Goal: Transaction & Acquisition: Download file/media

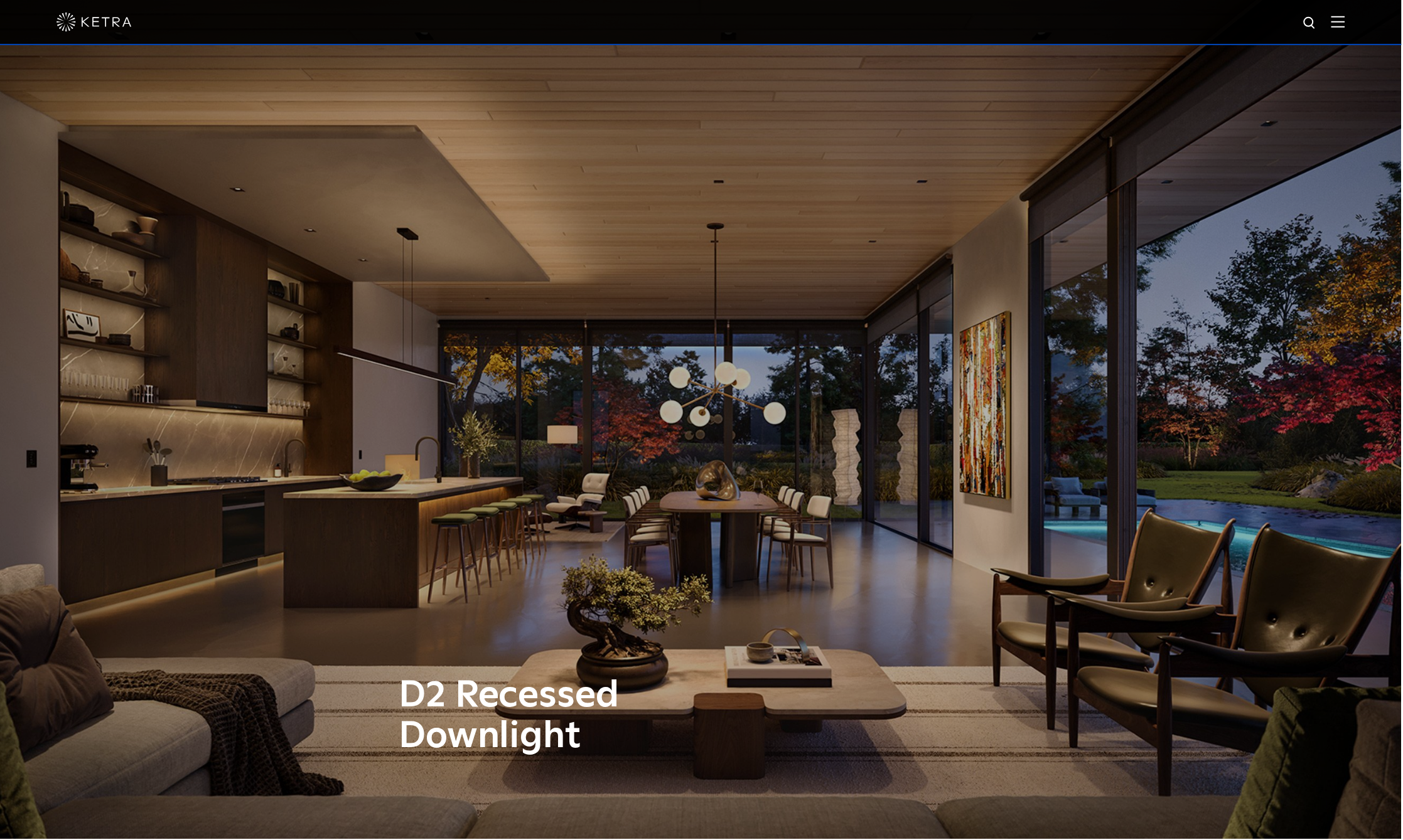
click at [1346, 24] on img at bounding box center [1340, 22] width 14 height 12
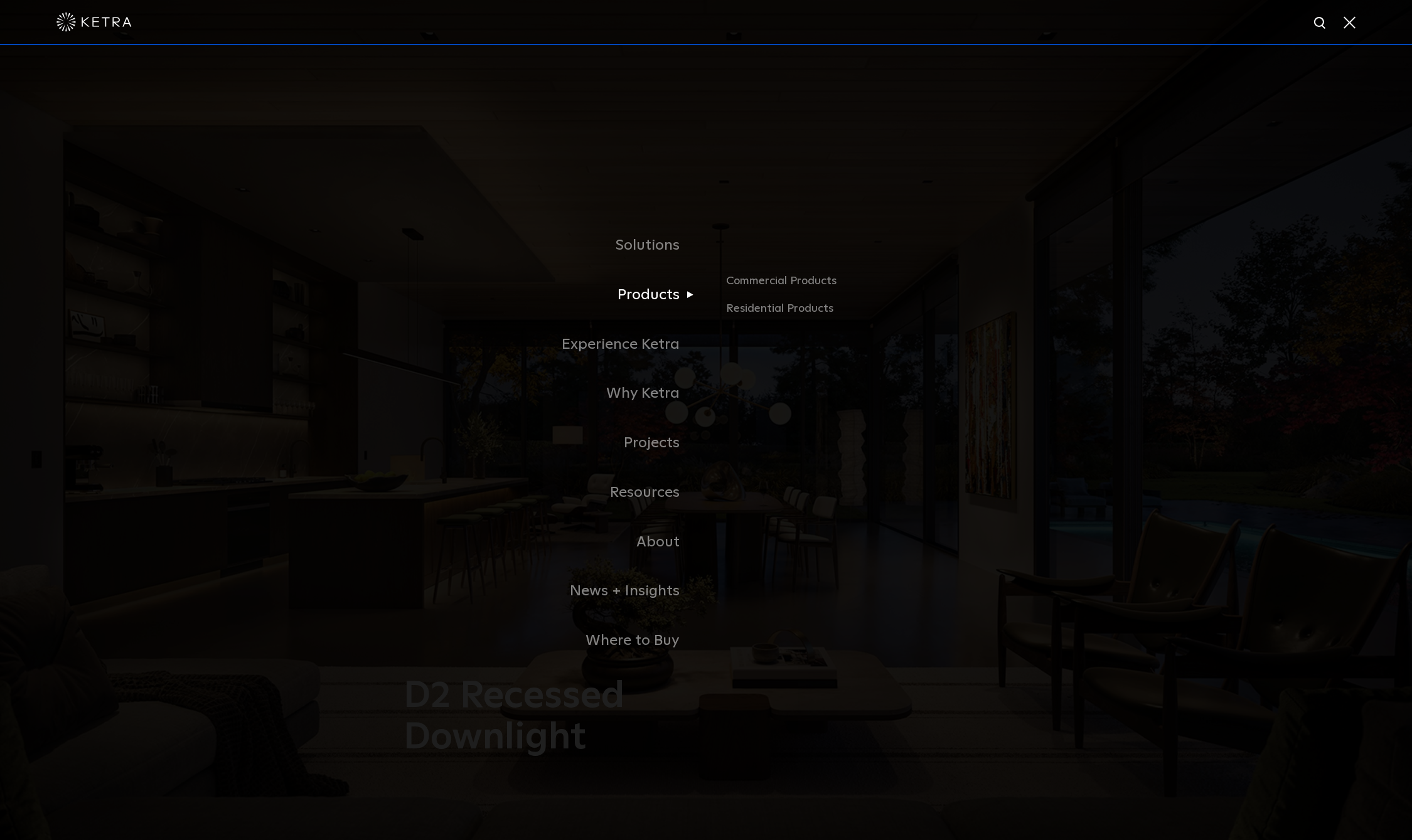
click at [656, 301] on link "Products" at bounding box center [550, 295] width 314 height 50
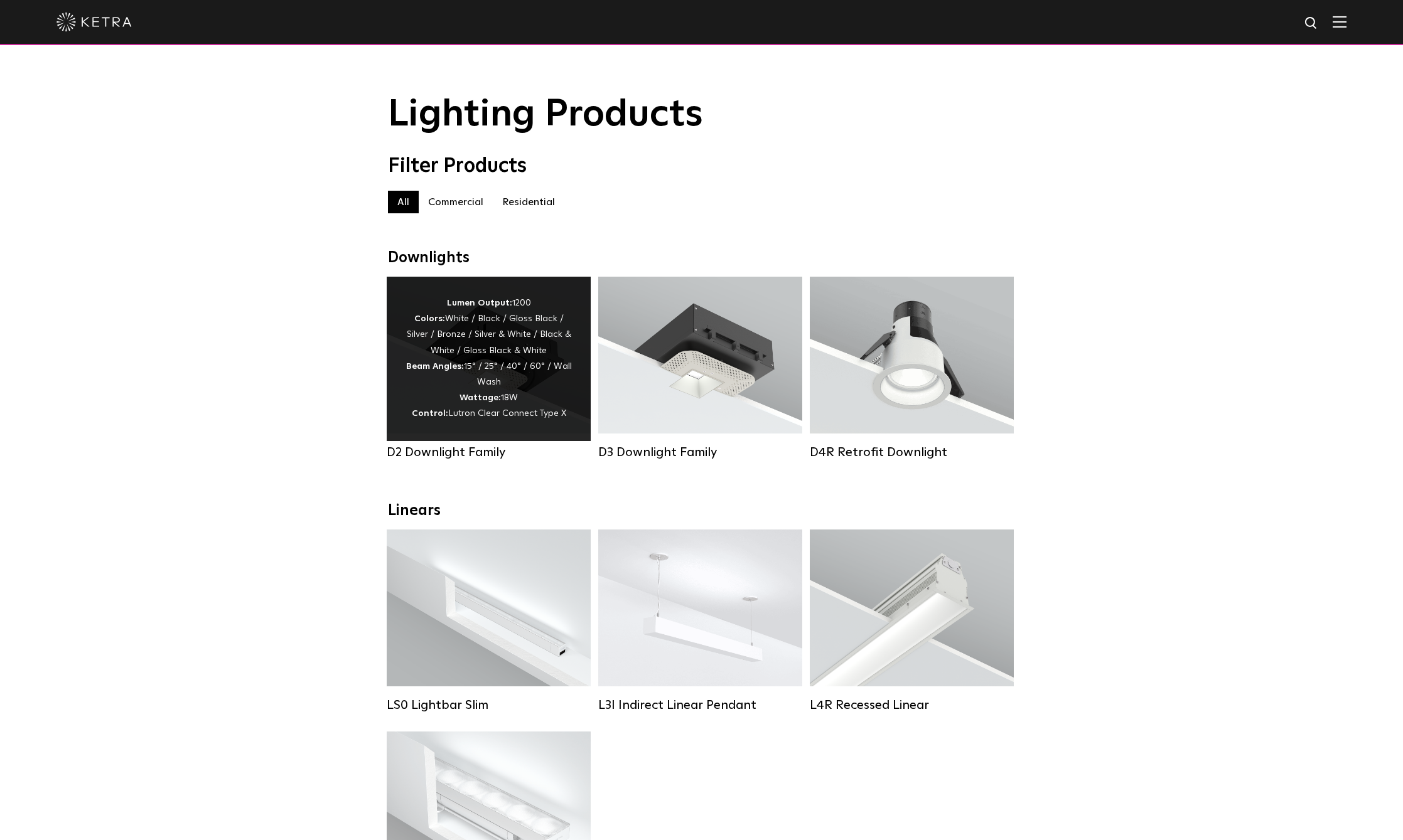
click at [477, 460] on div "D2 Downlight Family" at bounding box center [489, 453] width 204 height 15
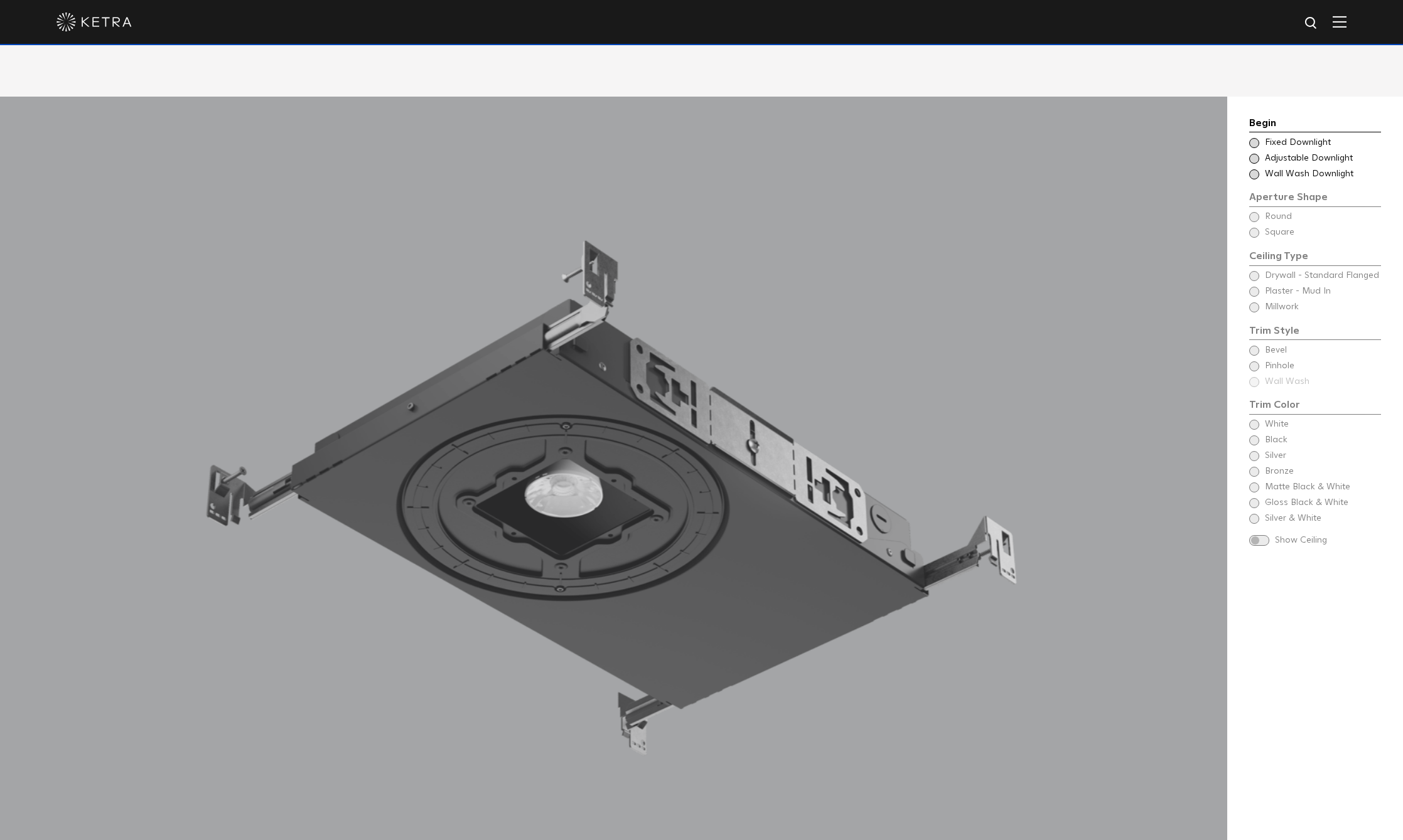
scroll to position [1359, 0]
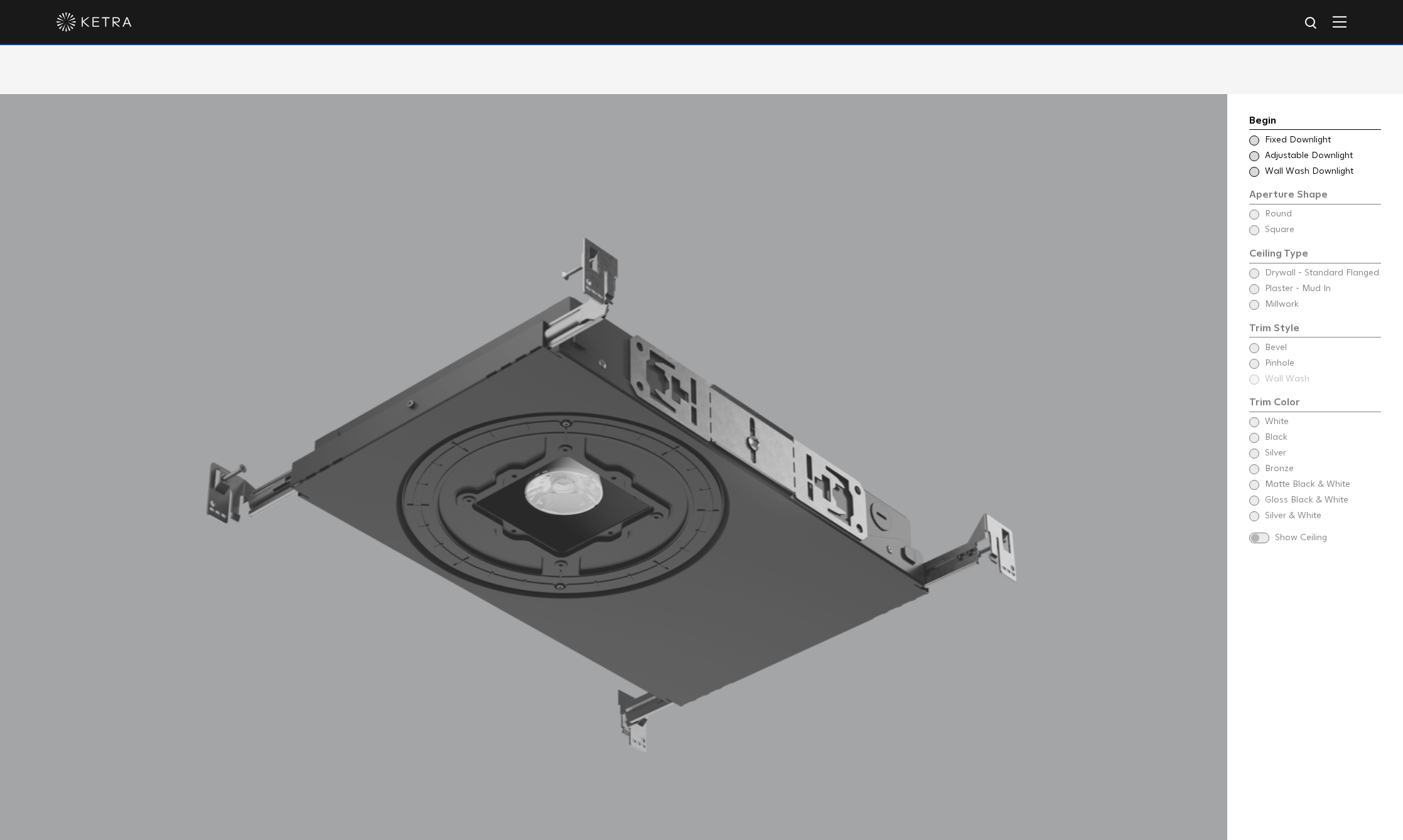
click at [1253, 134] on div "Choose Aperture Shape Fixed Downlight" at bounding box center [1315, 140] width 132 height 13
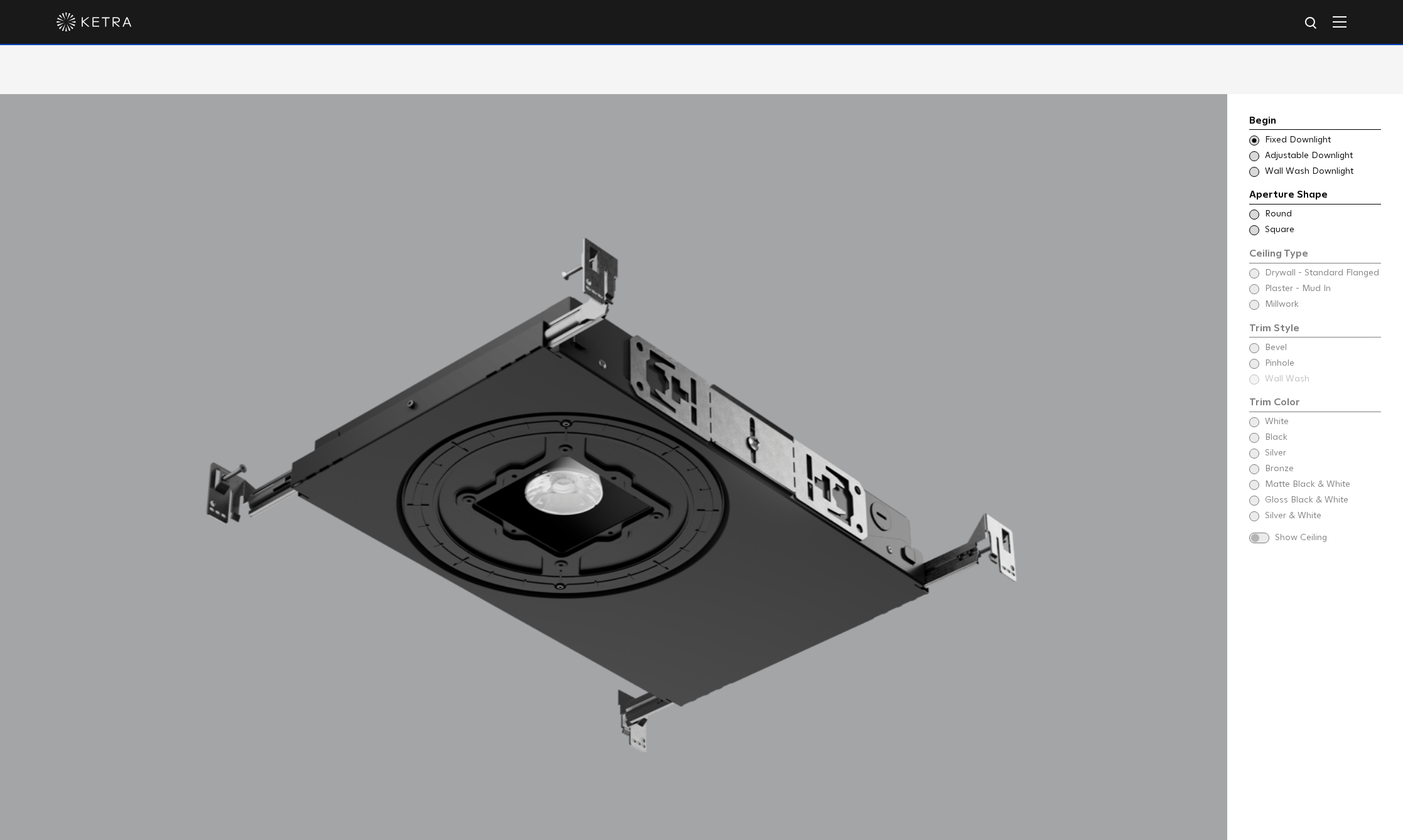
click at [1255, 209] on span at bounding box center [1254, 214] width 10 height 10
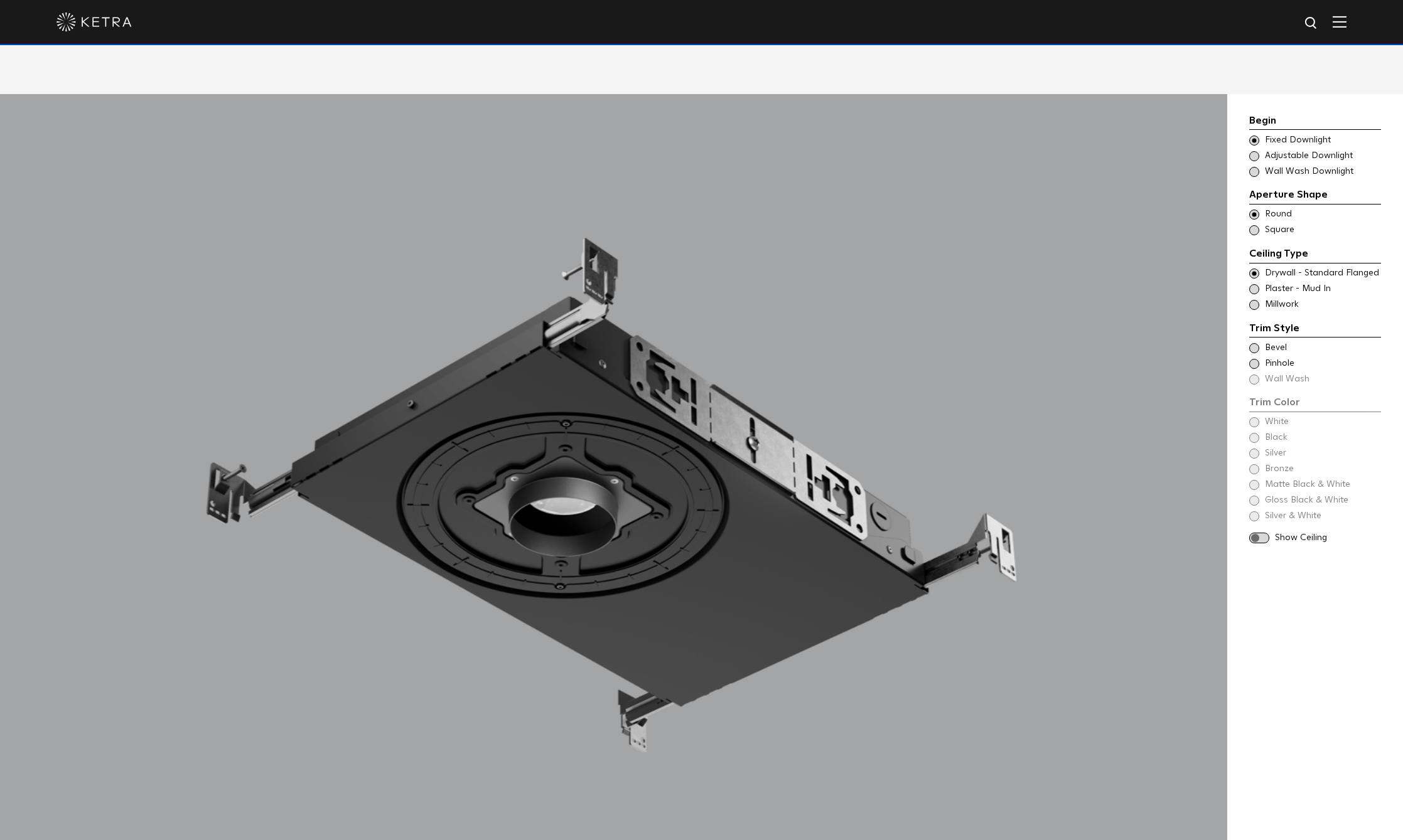
click at [1251, 300] on span at bounding box center [1254, 305] width 10 height 10
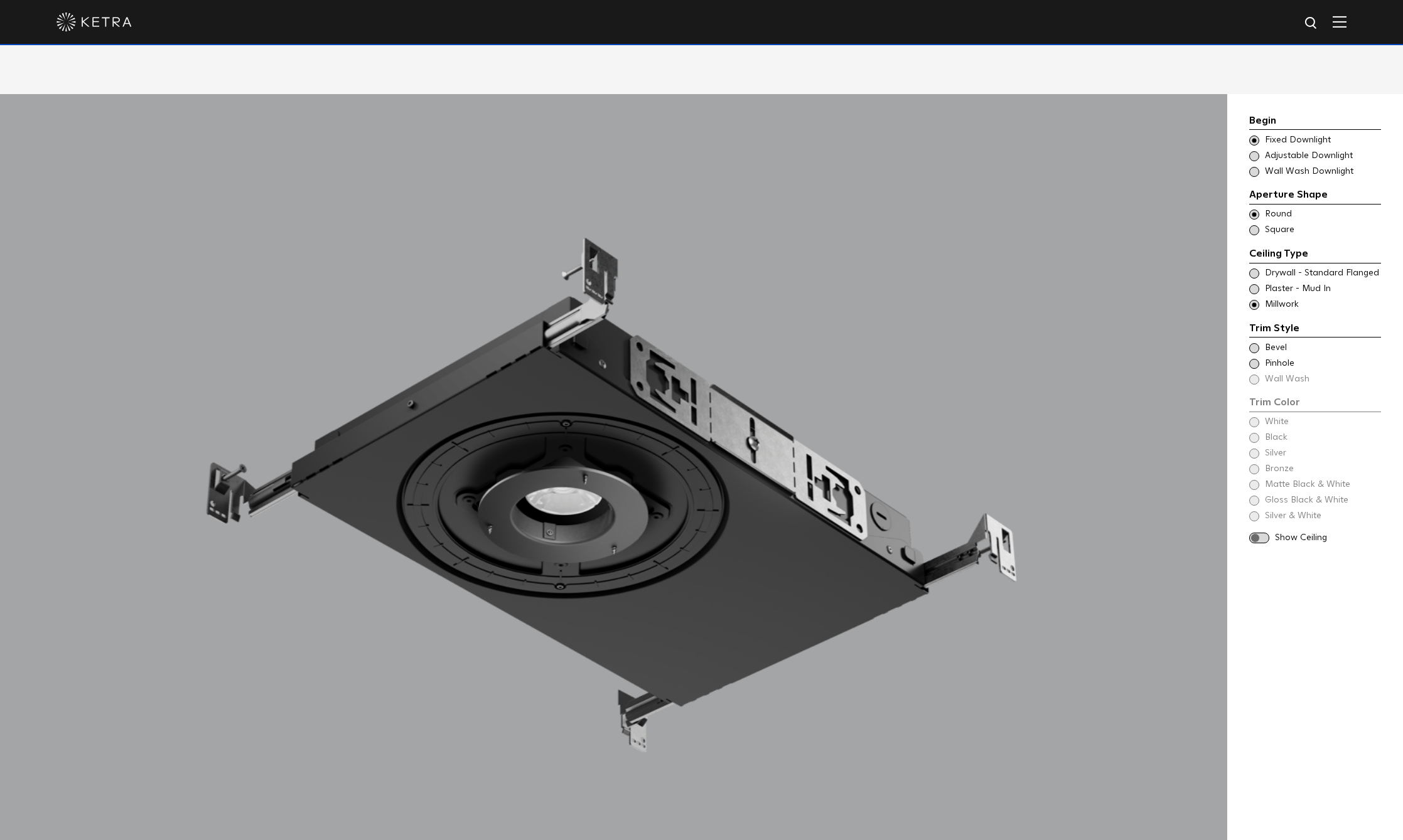
click at [1256, 283] on div "Trim Style - Round - Flangeless Wall Wash - Round - Flangeless - Disabled Plast…" at bounding box center [1315, 289] width 132 height 13
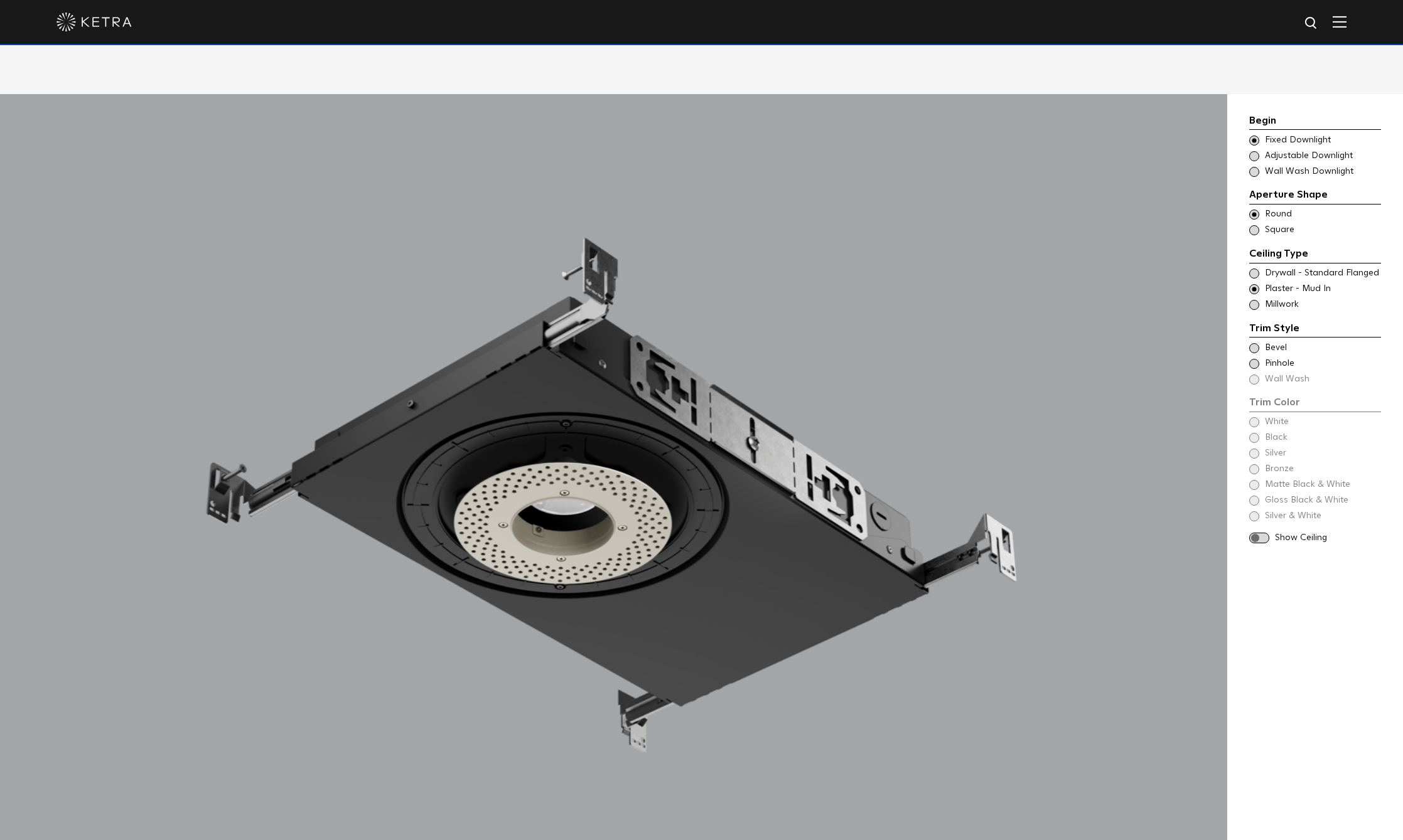
click at [1256, 344] on span at bounding box center [1254, 349] width 10 height 10
click at [1249, 417] on span at bounding box center [1254, 422] width 10 height 10
click at [1264, 502] on span at bounding box center [1259, 507] width 20 height 11
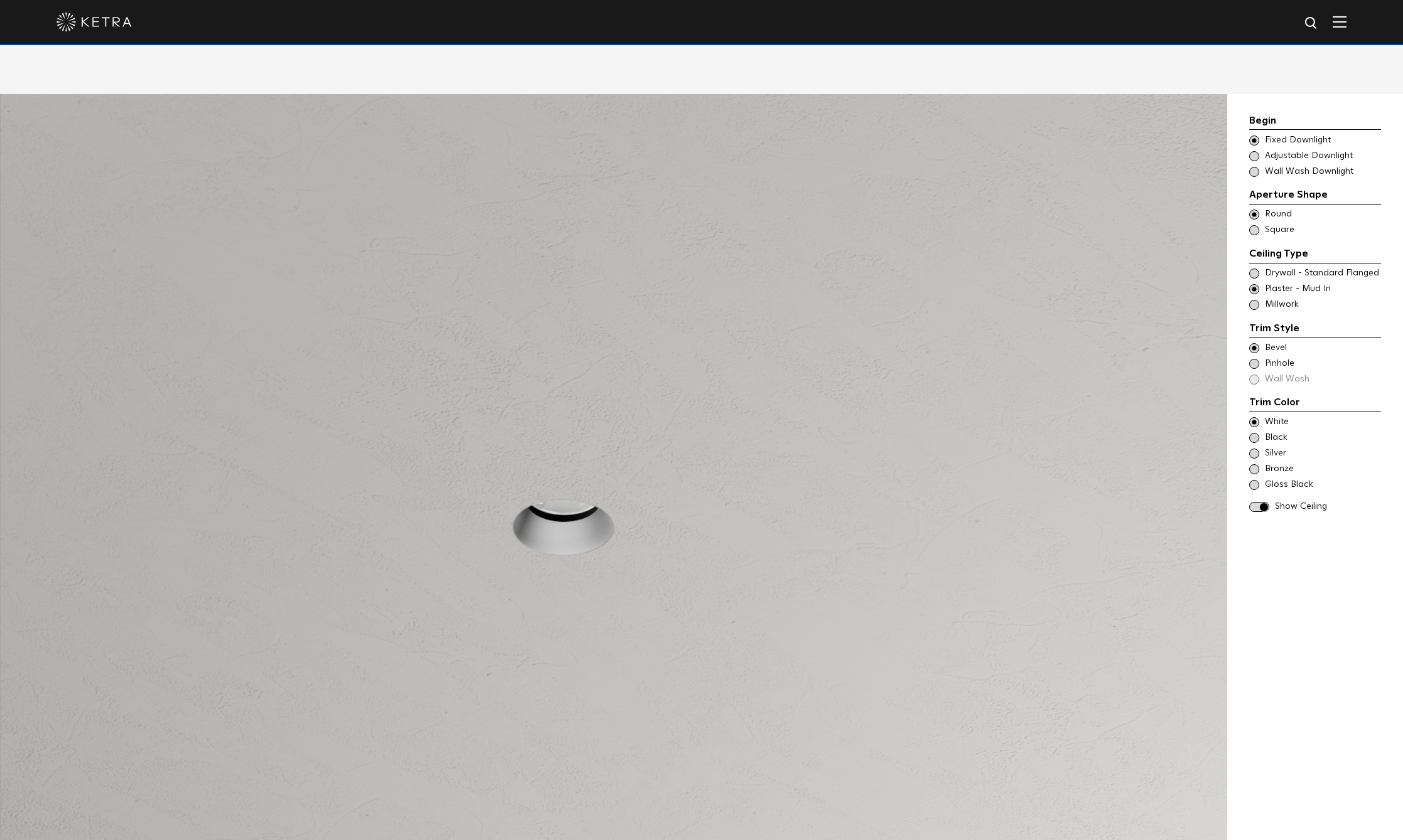
click at [1256, 502] on span at bounding box center [1259, 507] width 20 height 11
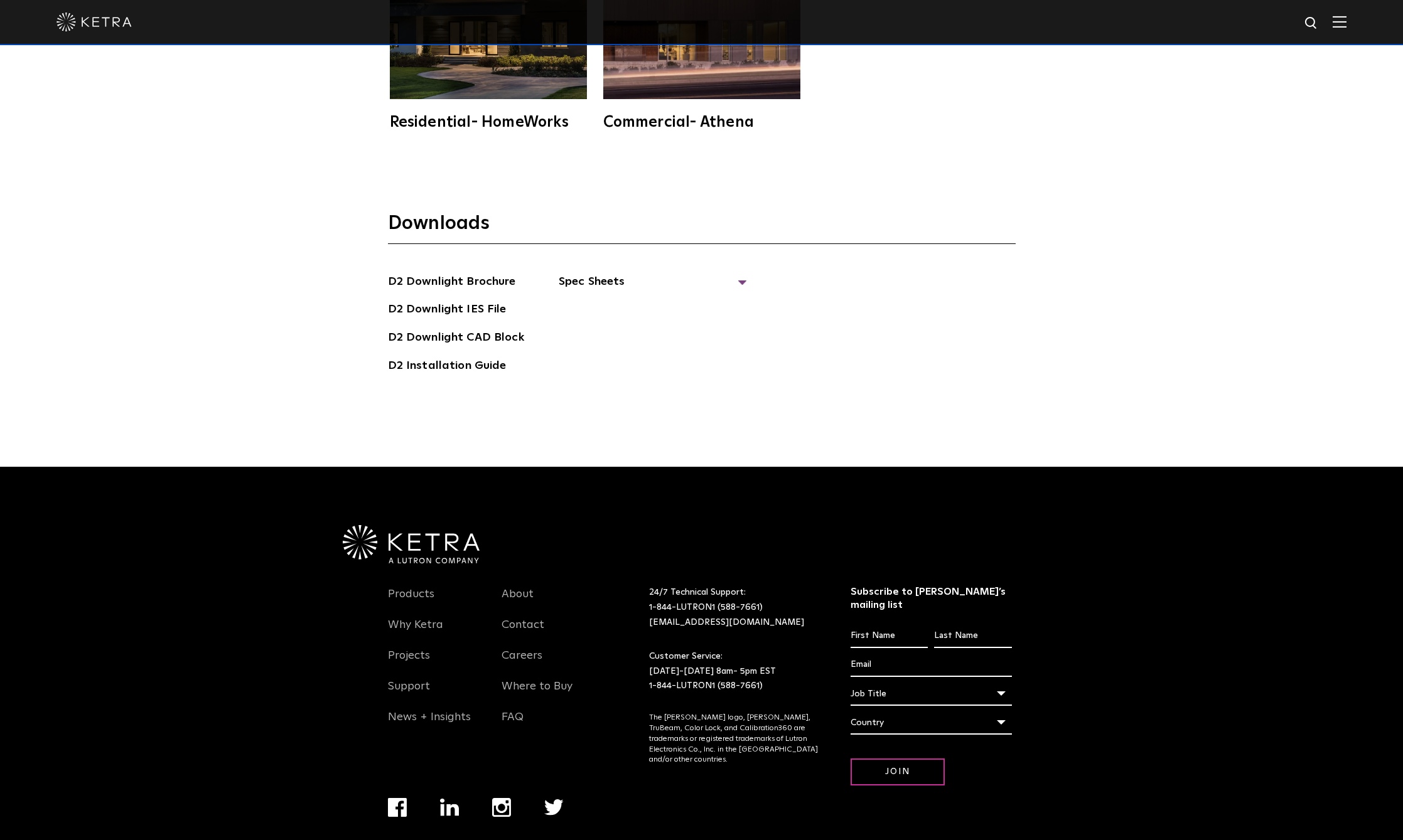
scroll to position [4221, 0]
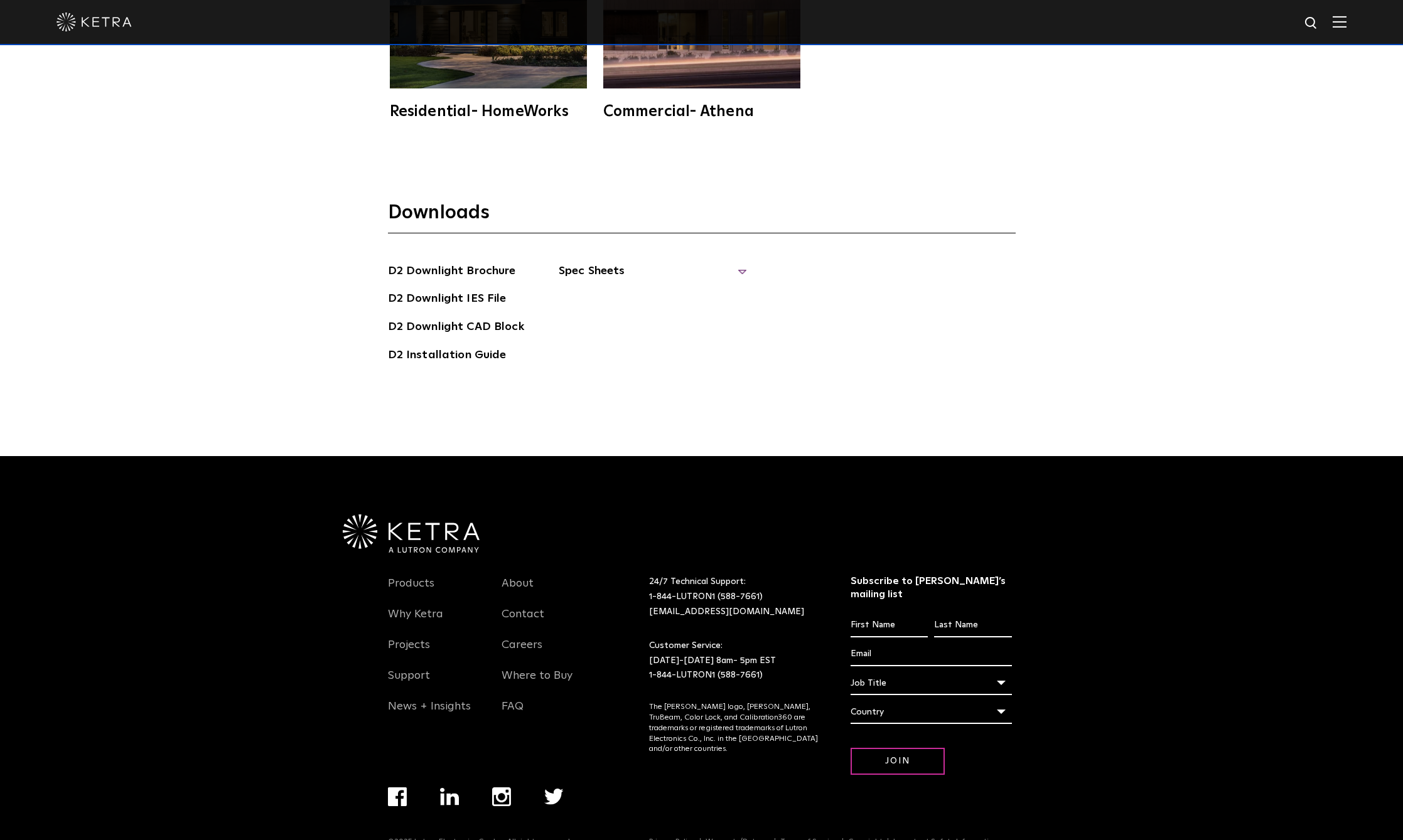
click at [591, 263] on span "Spec Sheets" at bounding box center [652, 276] width 188 height 28
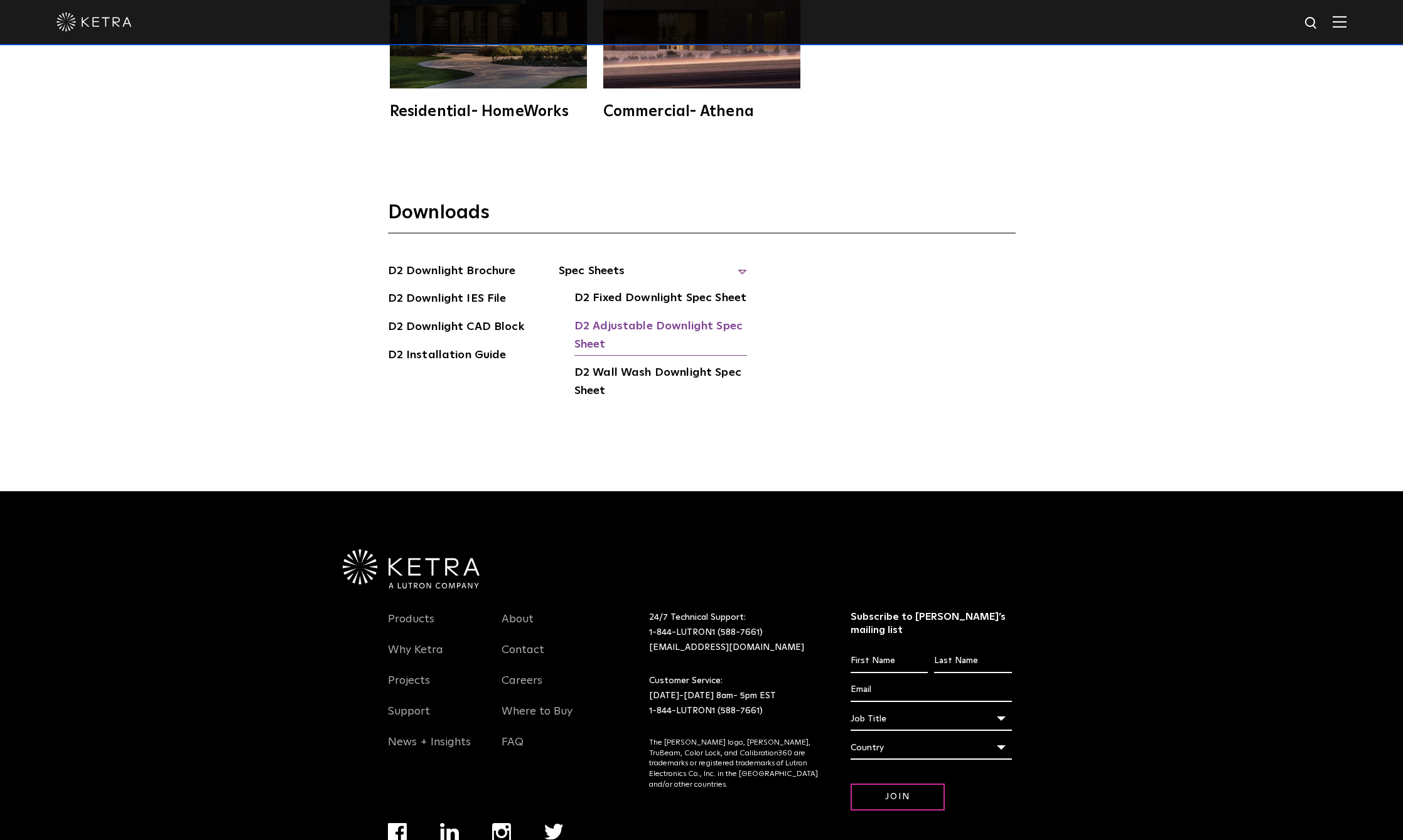
click at [671, 317] on link "D2 Adjustable Downlight Spec Sheet" at bounding box center [661, 336] width 172 height 38
